Goal: Browse casually: Explore the website without a specific task or goal

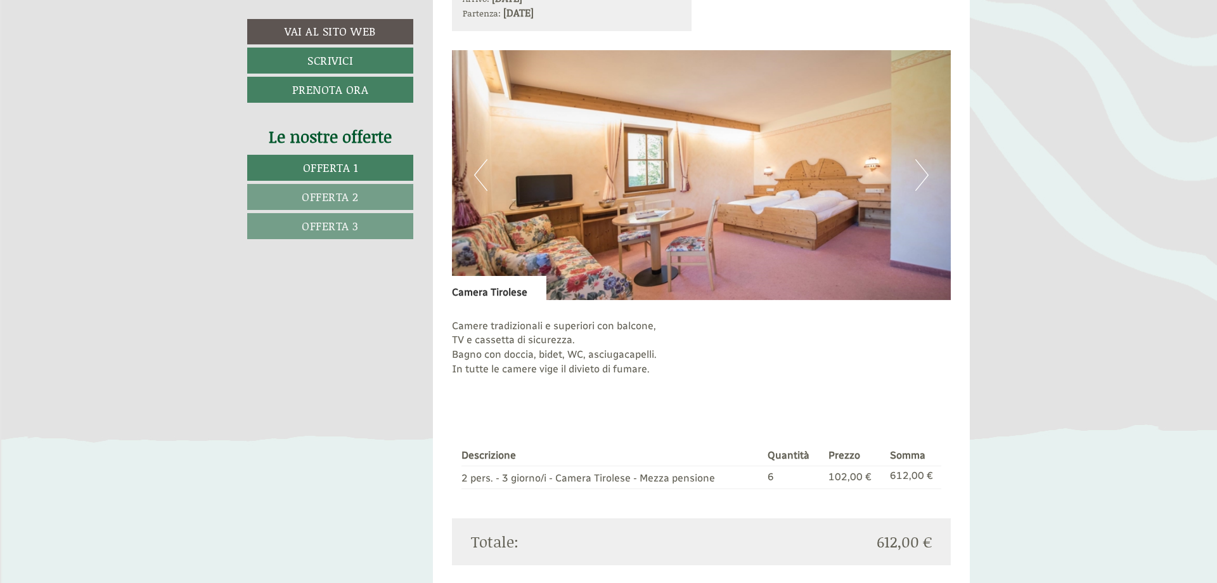
scroll to position [1746, 0]
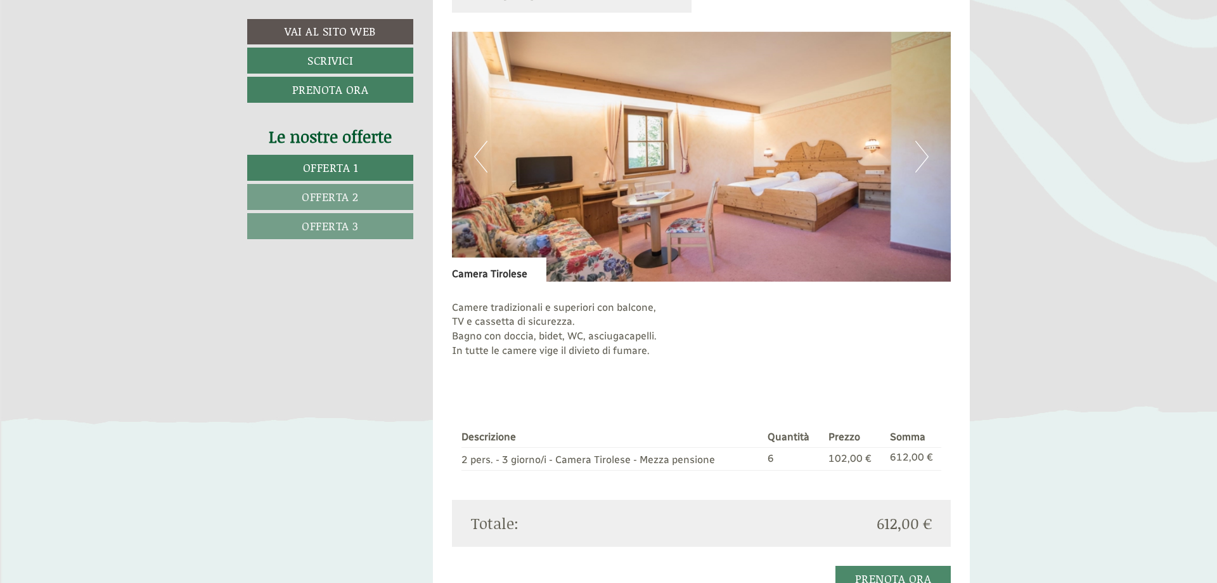
click at [921, 156] on button "Next" at bounding box center [922, 157] width 13 height 32
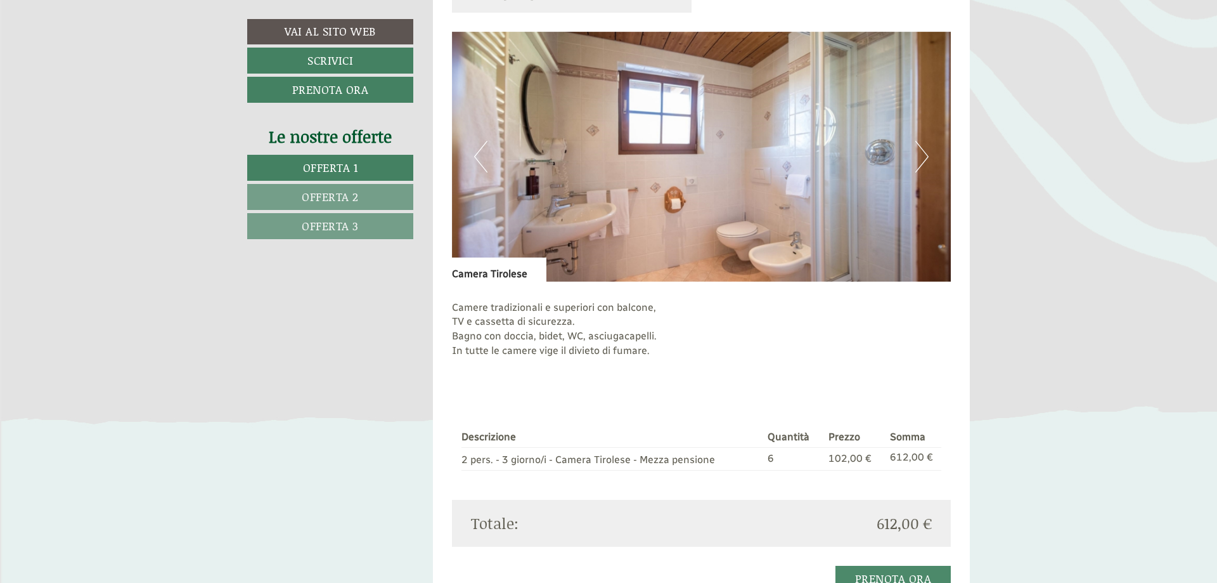
click at [921, 156] on button "Next" at bounding box center [922, 157] width 13 height 32
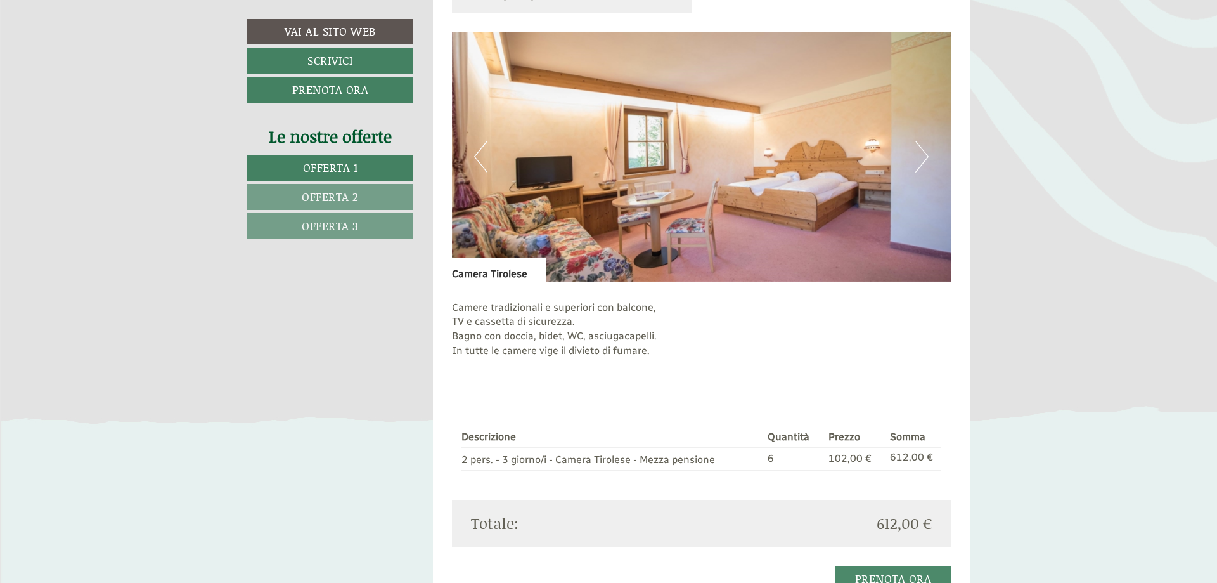
click at [921, 156] on button "Next" at bounding box center [922, 157] width 13 height 32
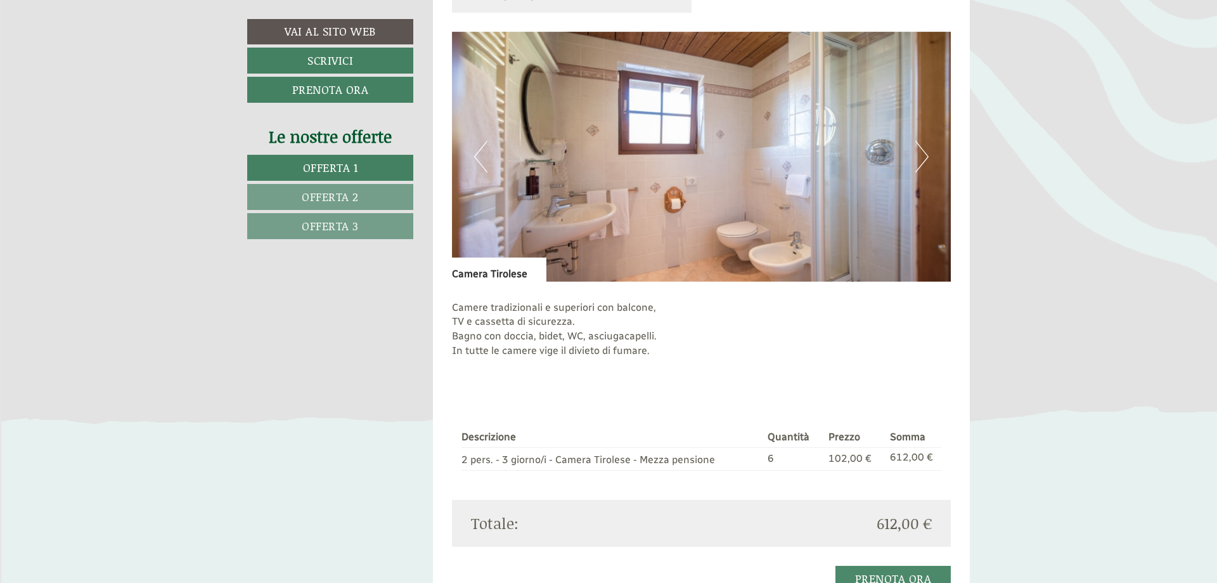
click at [921, 156] on button "Next" at bounding box center [922, 157] width 13 height 32
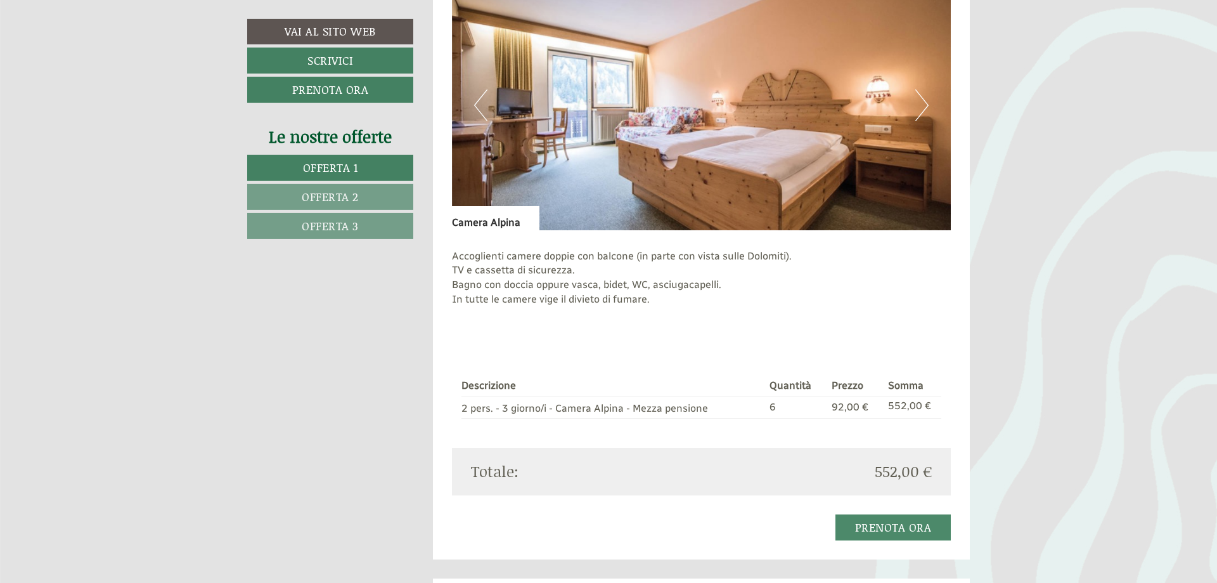
scroll to position [905, 0]
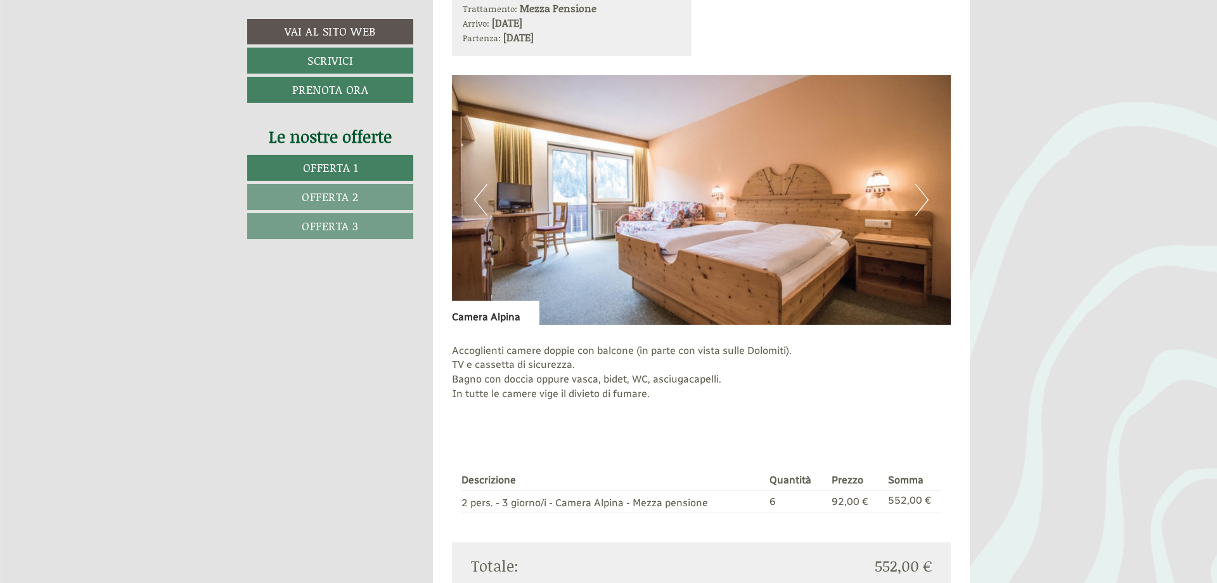
click at [925, 200] on button "Next" at bounding box center [922, 200] width 13 height 32
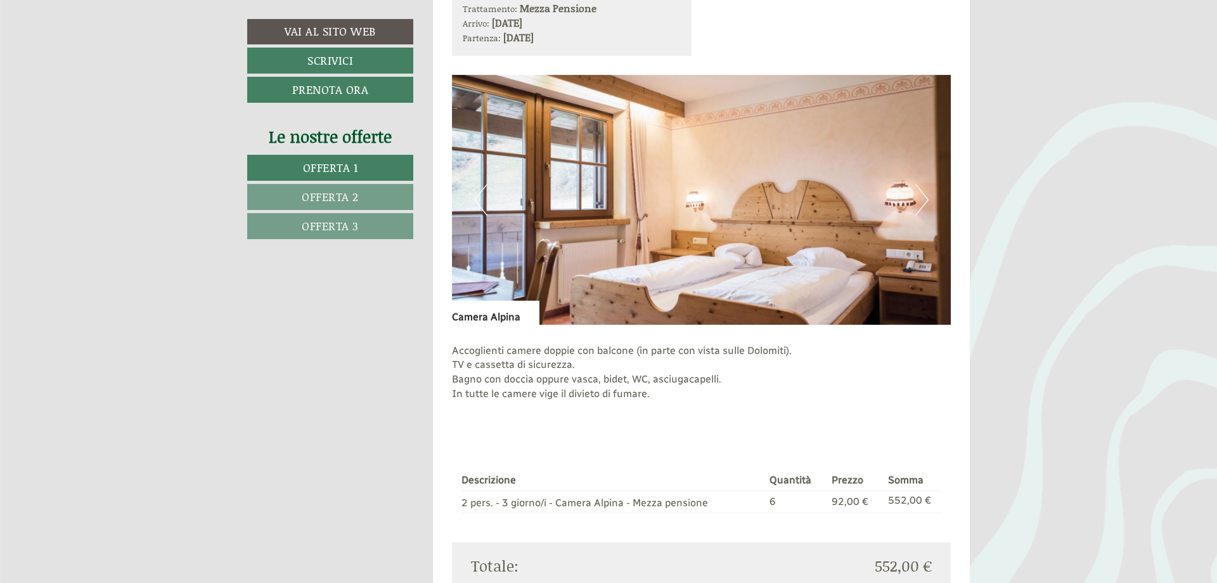
click at [924, 197] on button "Next" at bounding box center [922, 200] width 13 height 32
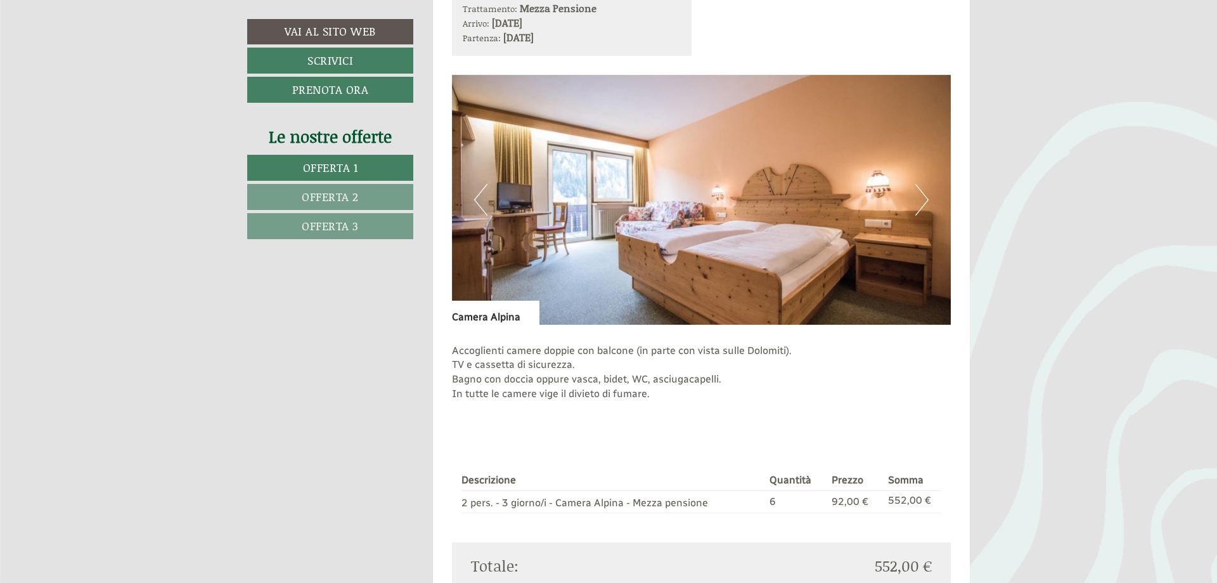
click at [924, 197] on button "Next" at bounding box center [922, 200] width 13 height 32
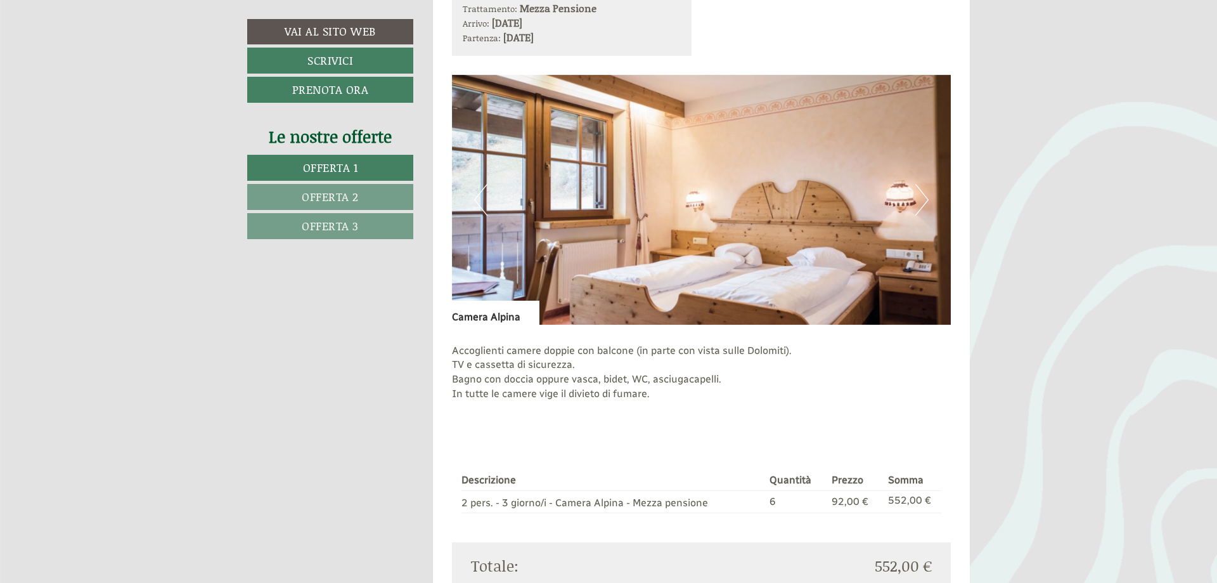
click at [924, 197] on button "Next" at bounding box center [922, 200] width 13 height 32
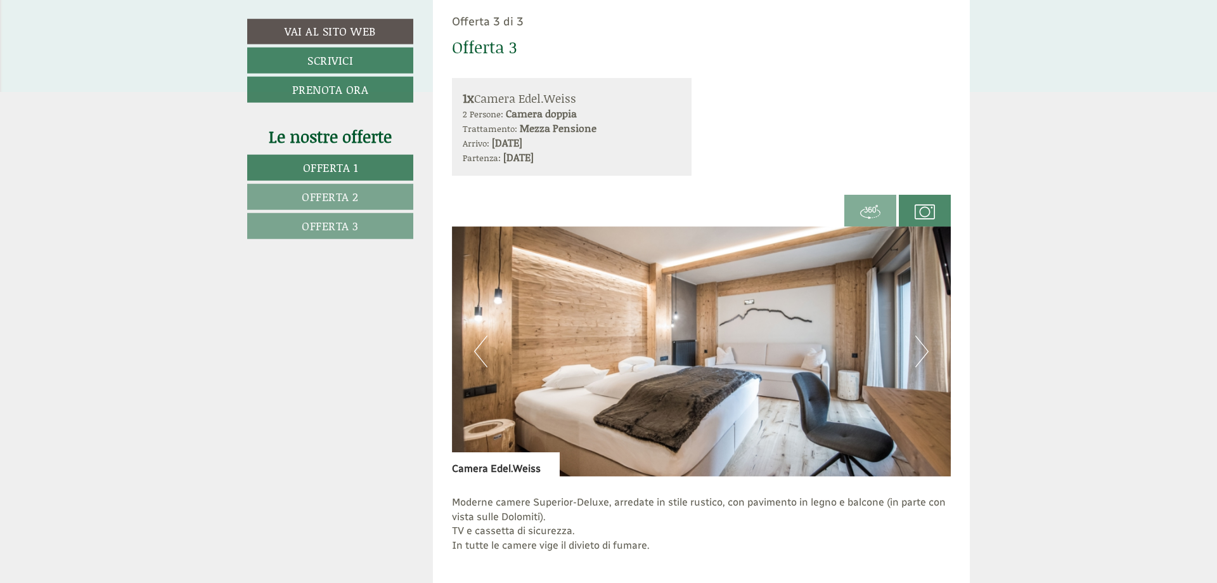
scroll to position [2522, 0]
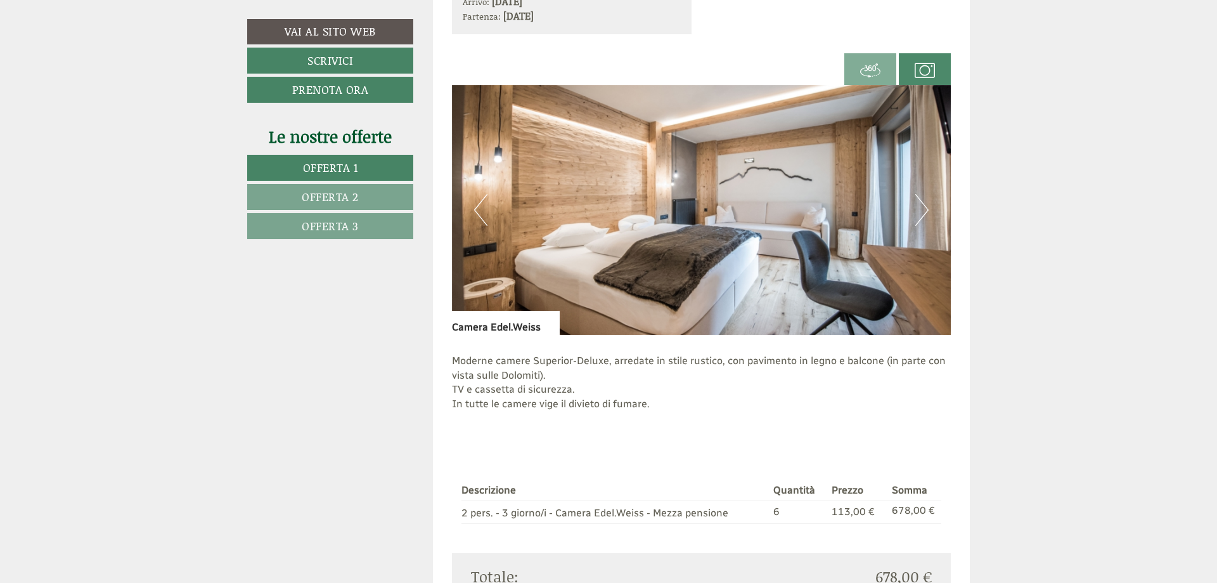
click at [918, 209] on button "Next" at bounding box center [922, 210] width 13 height 32
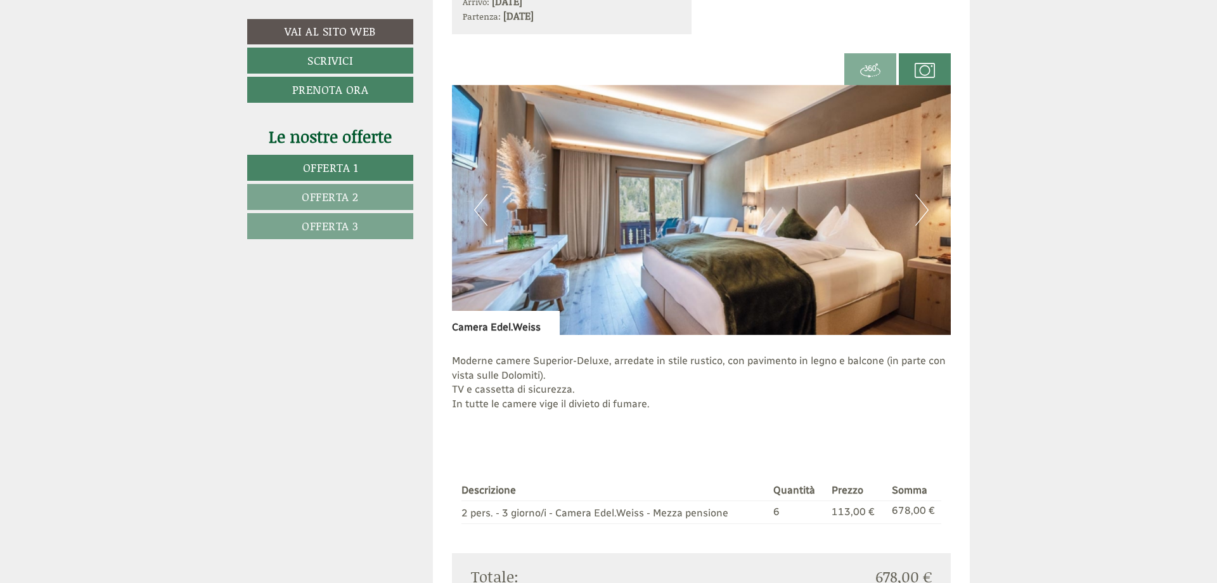
click at [918, 209] on button "Next" at bounding box center [922, 210] width 13 height 32
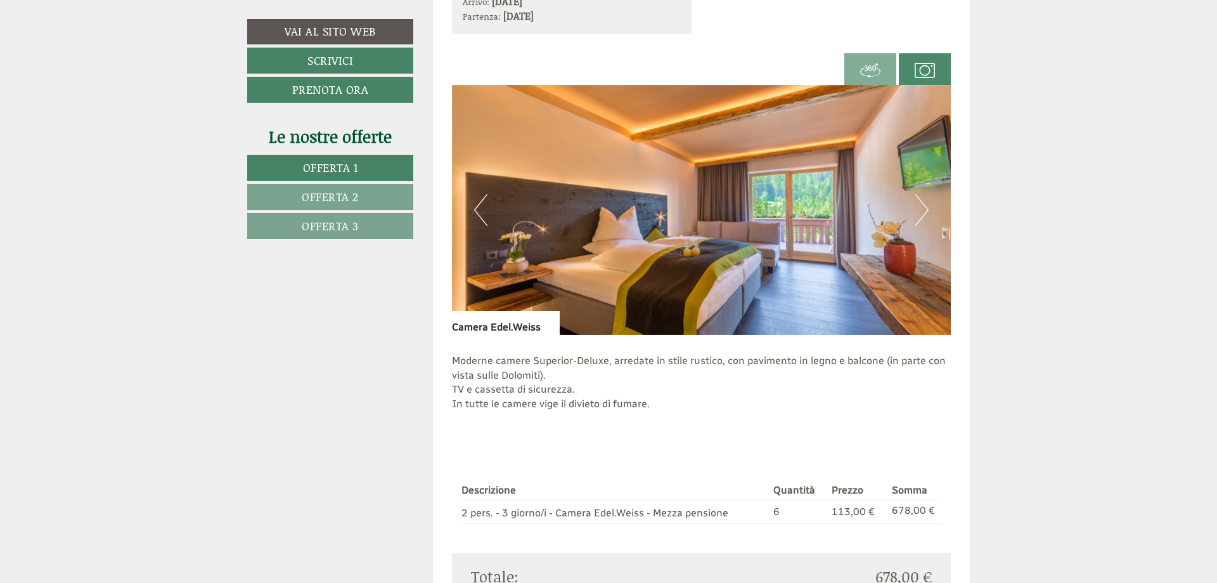
click at [918, 209] on button "Next" at bounding box center [922, 210] width 13 height 32
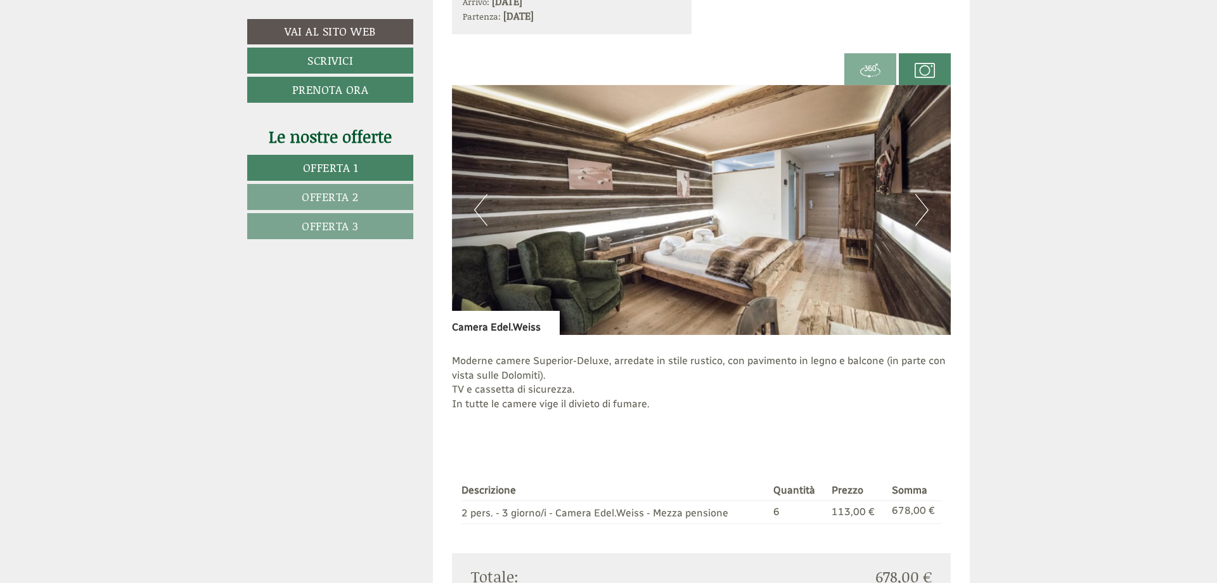
click at [924, 209] on button "Next" at bounding box center [922, 210] width 13 height 32
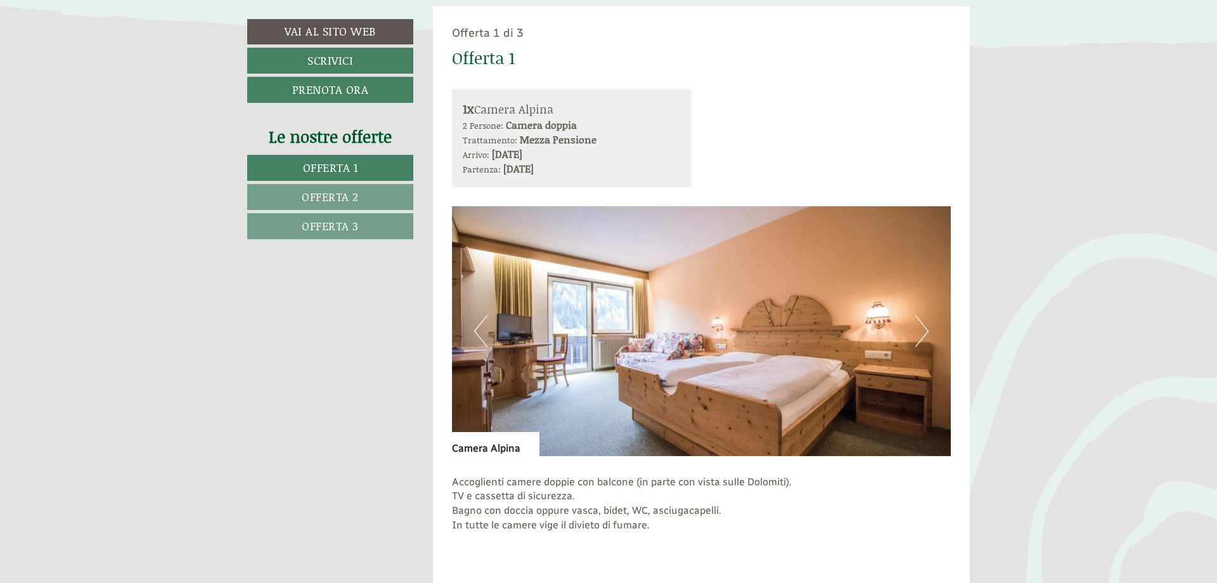
scroll to position [776, 0]
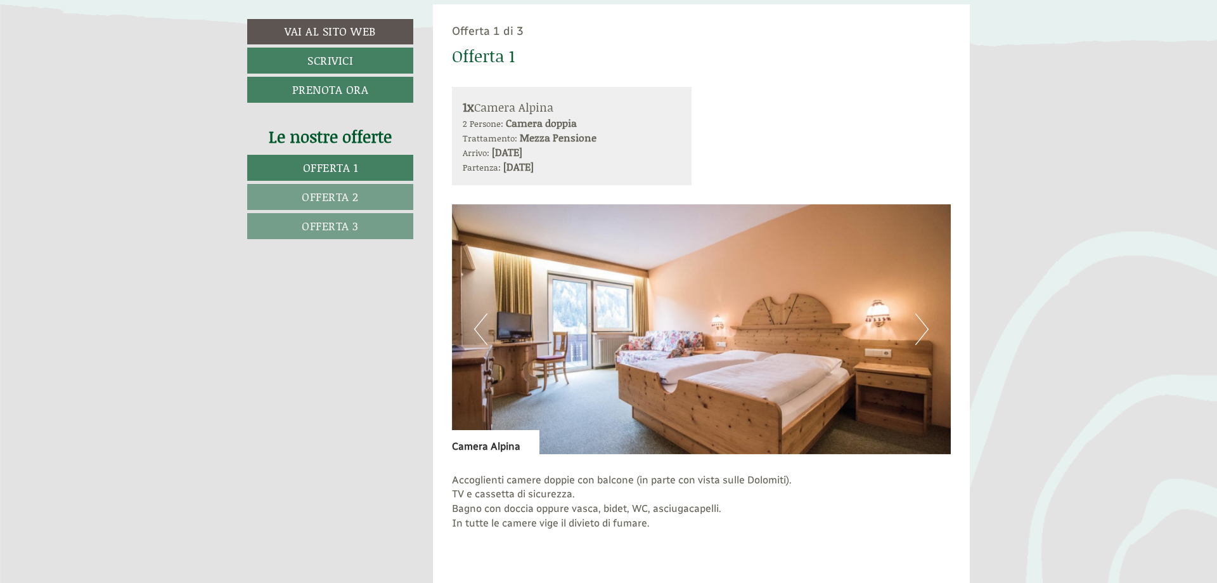
click at [923, 329] on button "Next" at bounding box center [922, 329] width 13 height 32
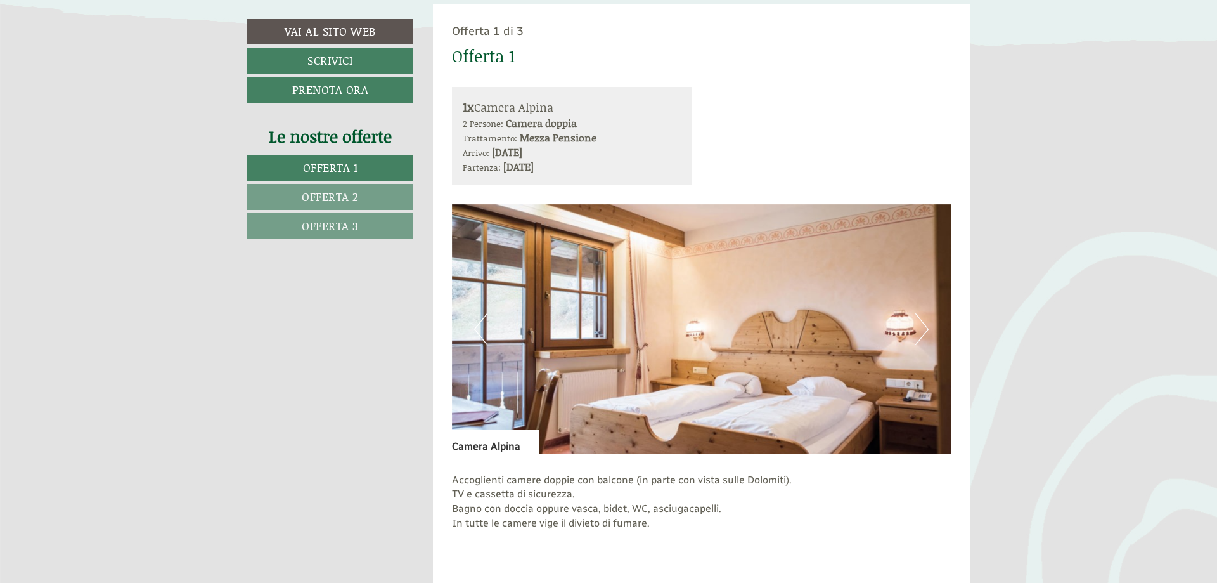
click at [923, 329] on button "Next" at bounding box center [922, 329] width 13 height 32
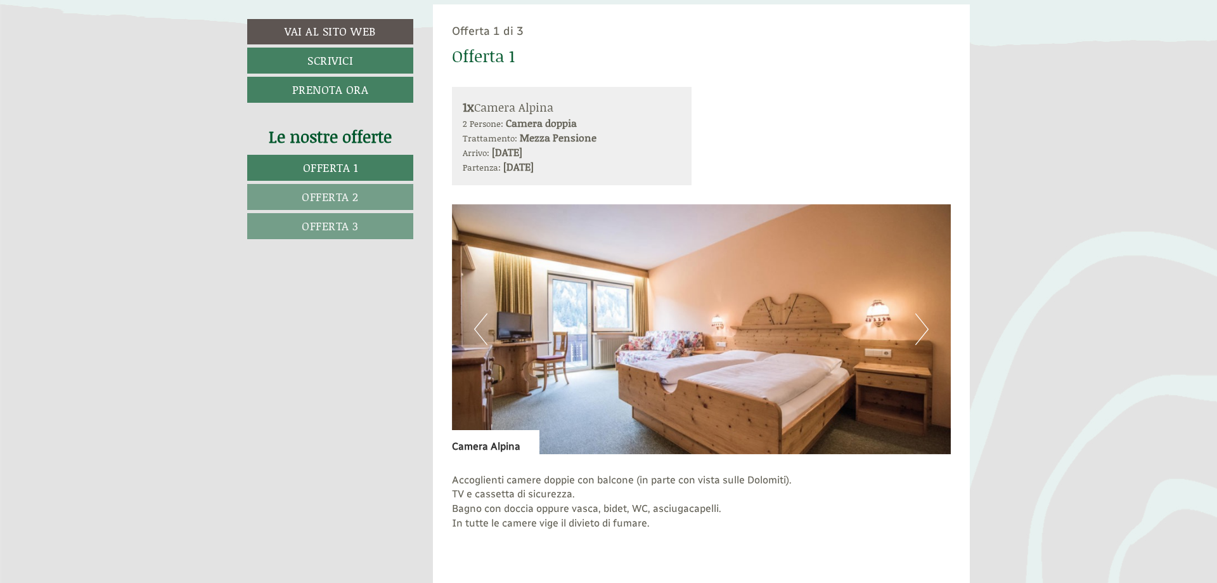
click at [923, 329] on button "Next" at bounding box center [922, 329] width 13 height 32
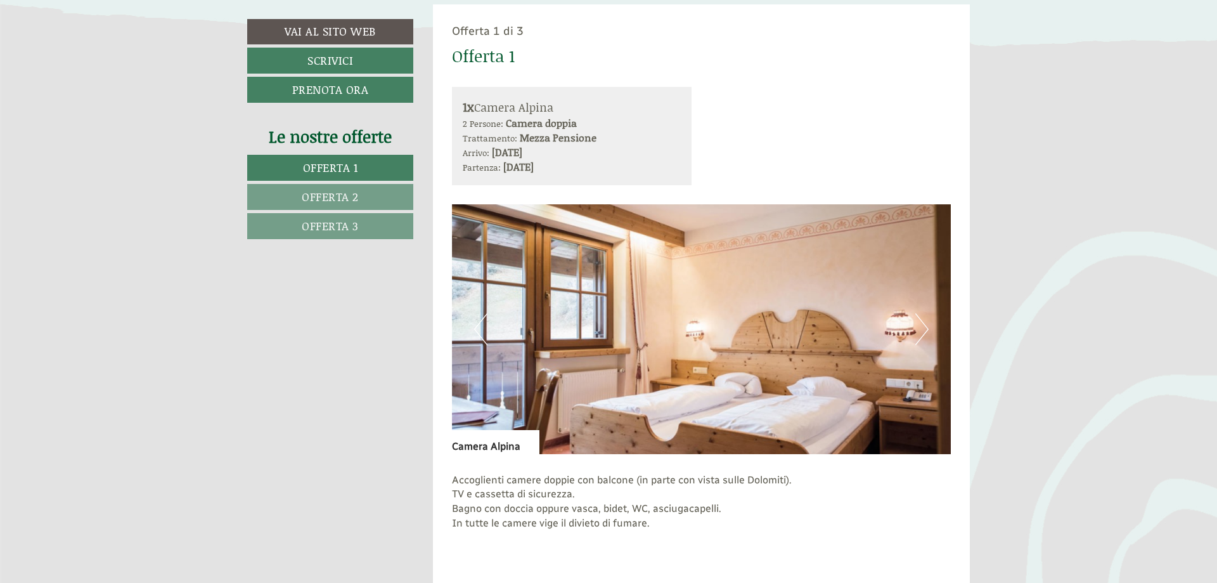
click at [923, 329] on button "Next" at bounding box center [922, 329] width 13 height 32
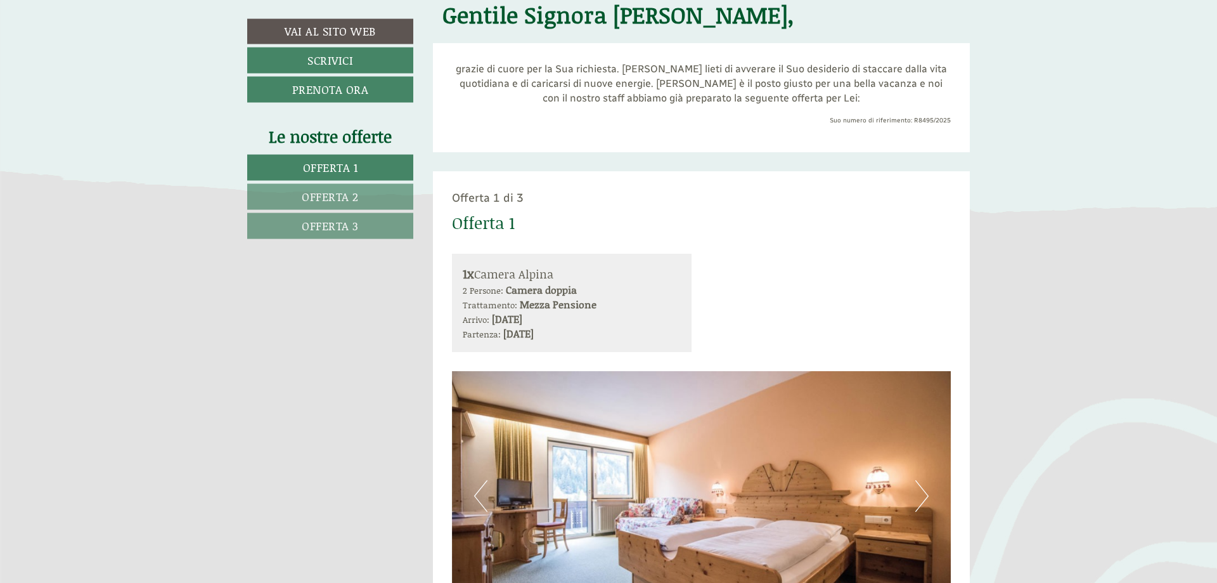
scroll to position [517, 0]
